Goal: Task Accomplishment & Management: Manage account settings

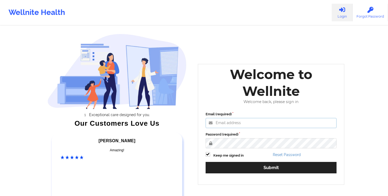
click at [218, 126] on input "Email (required)" at bounding box center [271, 123] width 131 height 10
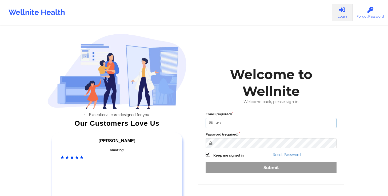
type input "[PERSON_NAME][EMAIL_ADDRESS][DOMAIN_NAME]"
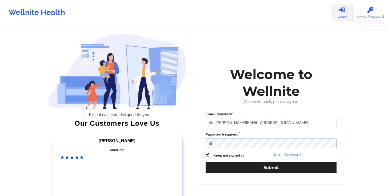
click at [206, 162] on button "Submit" at bounding box center [271, 167] width 131 height 11
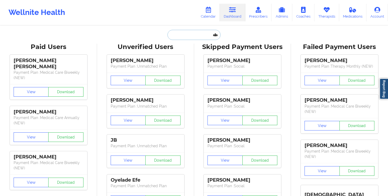
click at [198, 36] on input "text" at bounding box center [193, 35] width 53 height 10
paste input "[EMAIL_ADDRESS][DOMAIN_NAME]"
type input "[EMAIL_ADDRESS][DOMAIN_NAME]"
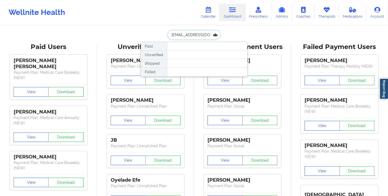
scroll to position [0, 5]
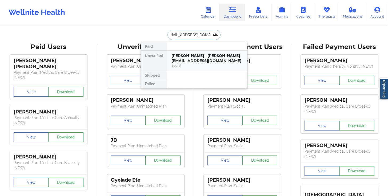
click at [191, 57] on div "[PERSON_NAME] - [PERSON_NAME][EMAIL_ADDRESS][DOMAIN_NAME]" at bounding box center [206, 58] width 71 height 10
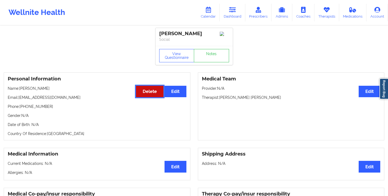
click at [149, 91] on button "Delete" at bounding box center [149, 91] width 27 height 11
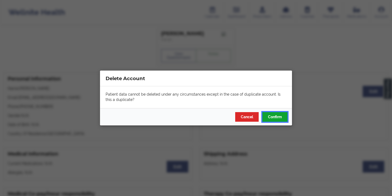
click at [271, 116] on button "Confirm" at bounding box center [274, 117] width 25 height 10
